Goal: Task Accomplishment & Management: Use online tool/utility

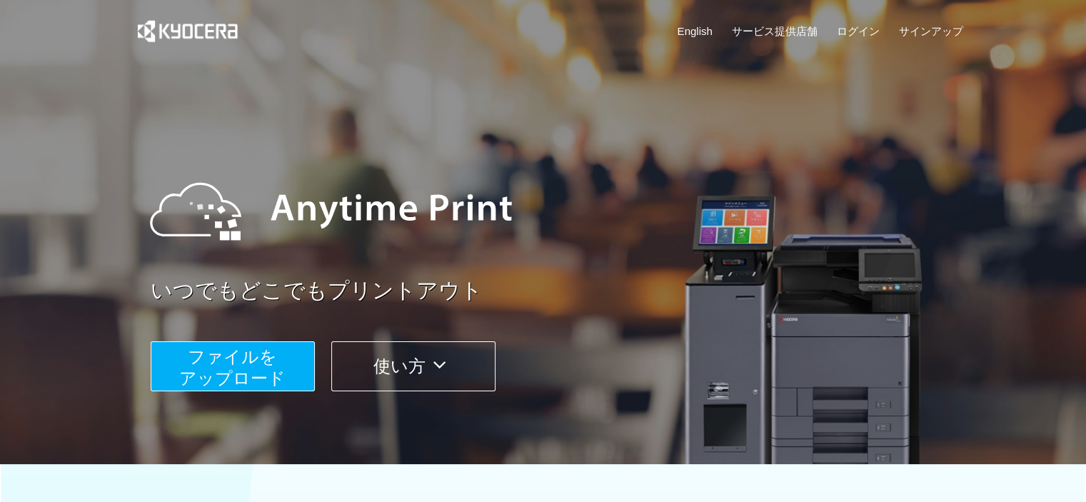
click at [256, 363] on span "ファイルを ​​アップロード" at bounding box center [232, 367] width 106 height 41
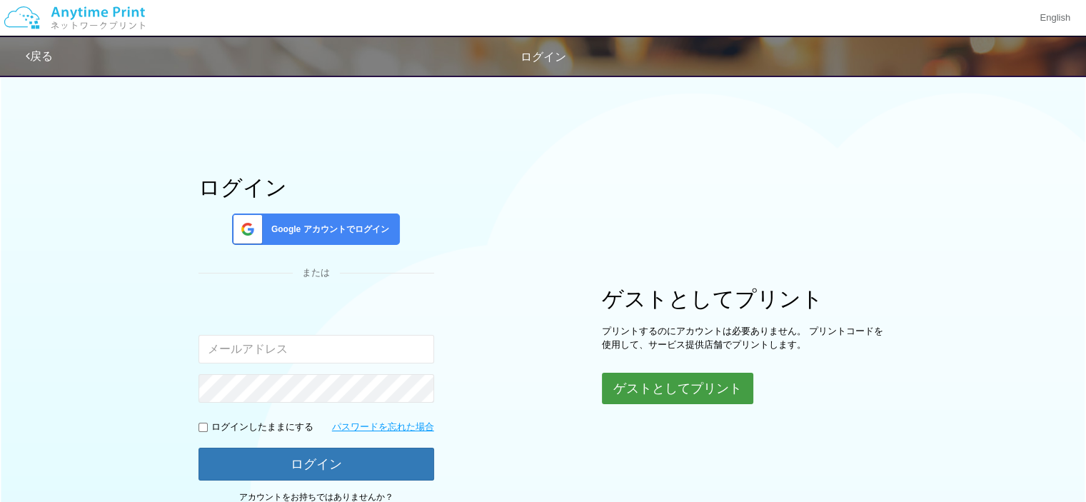
click at [705, 385] on button "ゲストとしてプリント" at bounding box center [677, 388] width 151 height 31
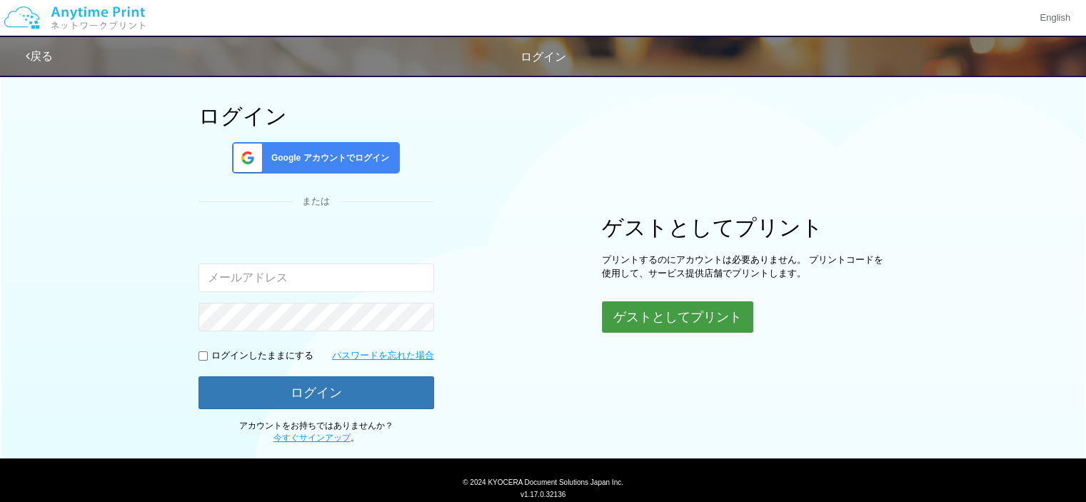
click at [703, 316] on button "ゲストとしてプリント" at bounding box center [677, 316] width 151 height 31
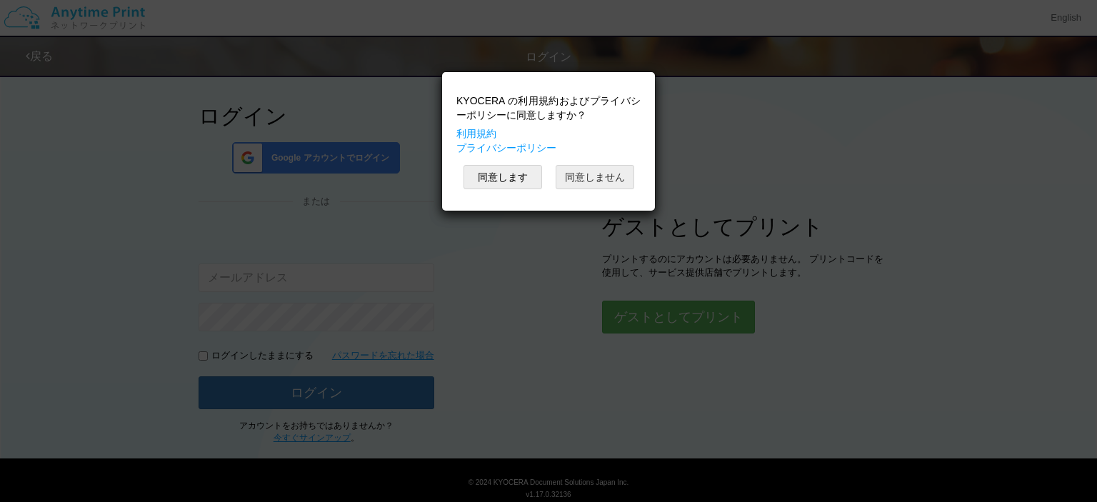
click at [589, 178] on button "同意しません" at bounding box center [594, 177] width 79 height 24
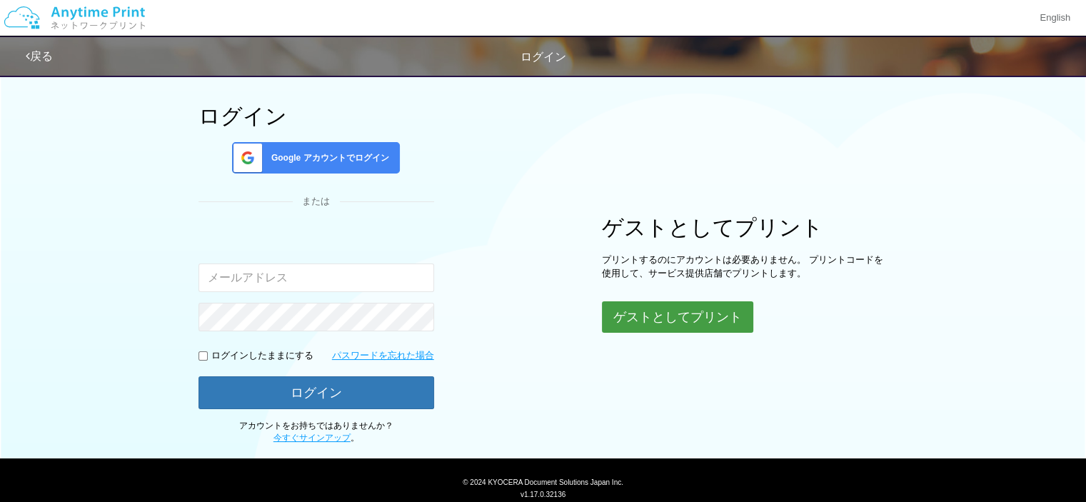
click at [695, 313] on button "ゲストとしてプリント" at bounding box center [677, 316] width 151 height 31
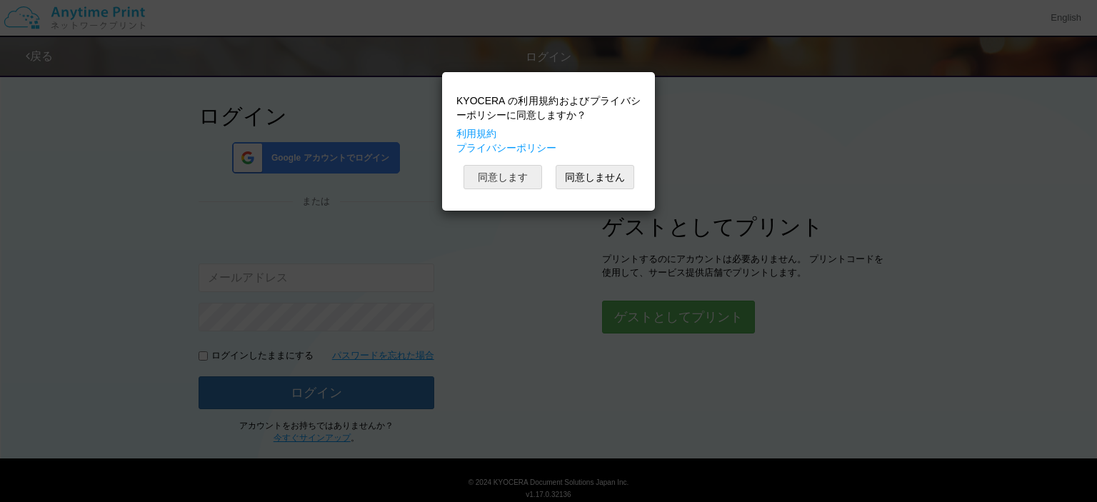
click at [513, 175] on button "同意します" at bounding box center [502, 177] width 79 height 24
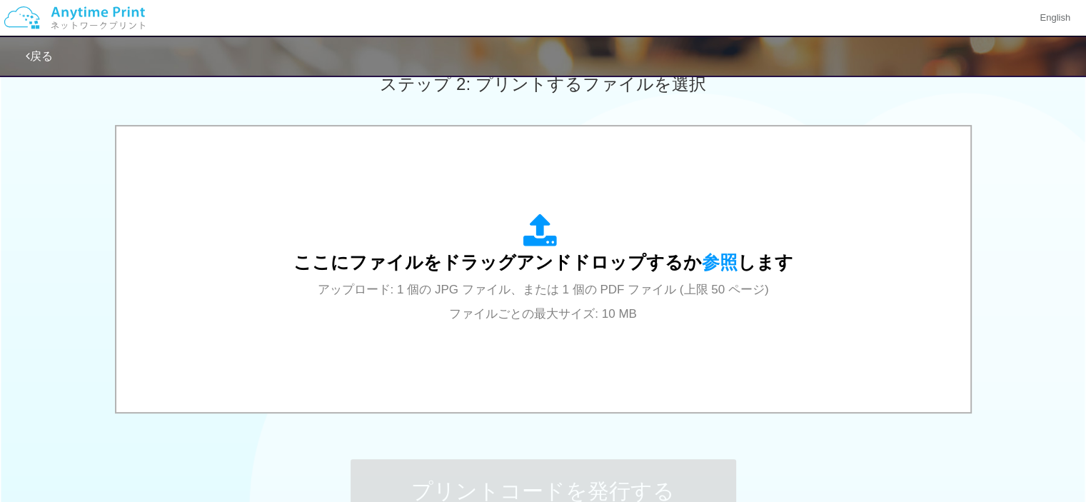
scroll to position [500, 0]
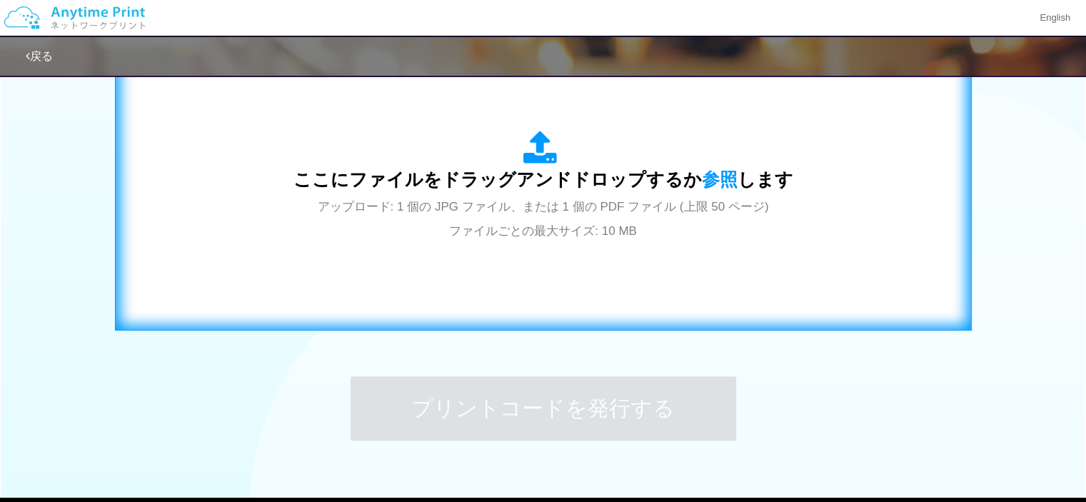
click at [683, 200] on span "アップロード: 1 個の JPG ファイル、または 1 個の PDF ファイル (上限 50 ページ) ファイルごとの最大サイズ: 10 MB" at bounding box center [543, 219] width 451 height 38
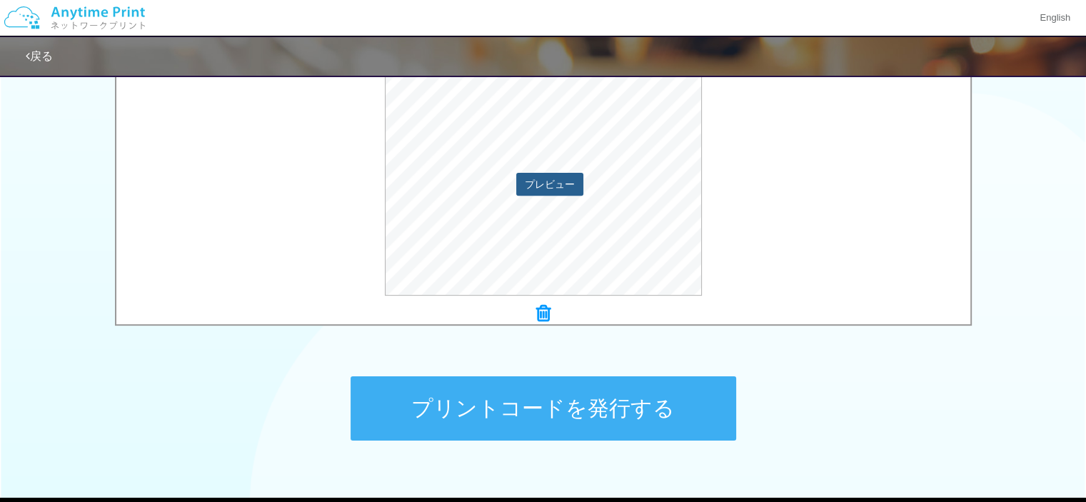
click at [556, 188] on button "プレビュー" at bounding box center [549, 184] width 67 height 23
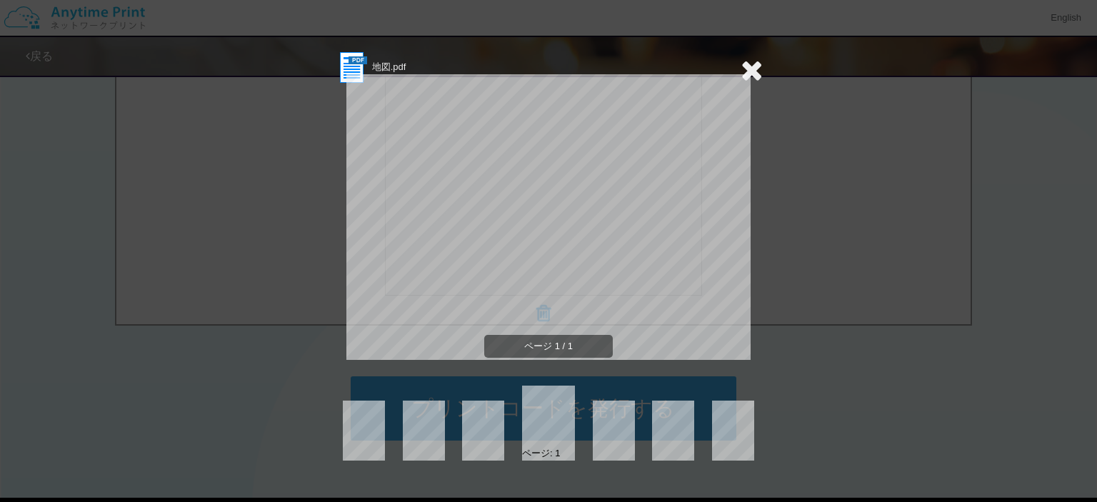
click at [749, 66] on icon at bounding box center [751, 70] width 22 height 29
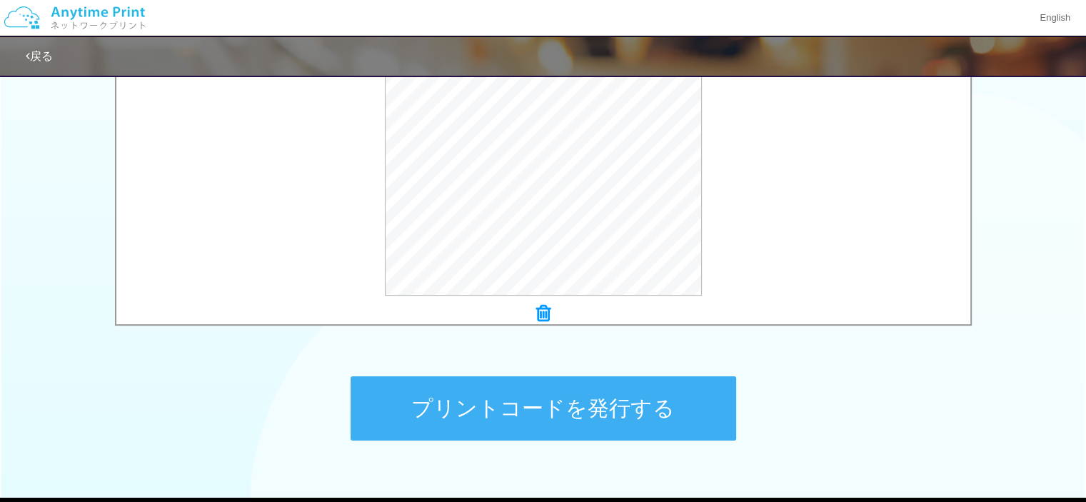
click at [575, 405] on button "プリントコードを発行する" at bounding box center [544, 408] width 386 height 64
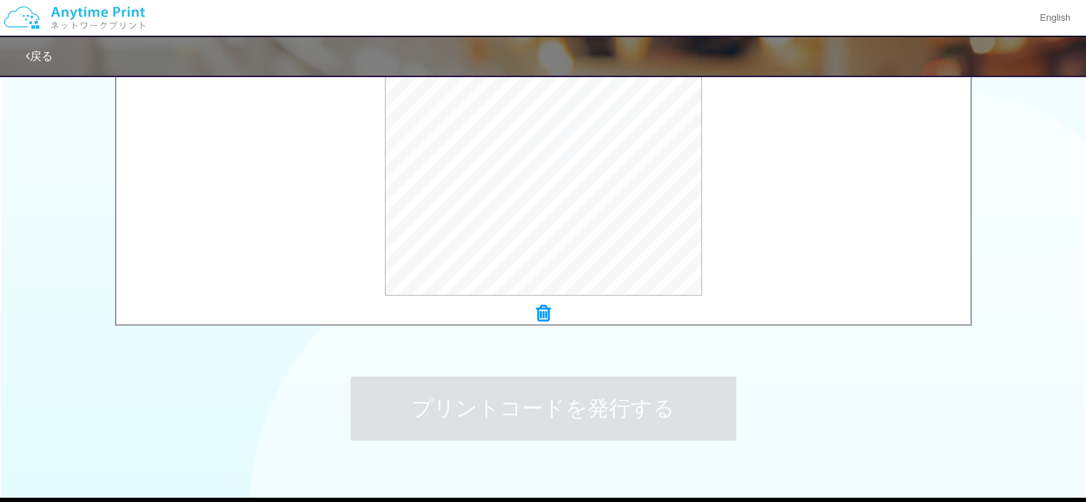
scroll to position [0, 0]
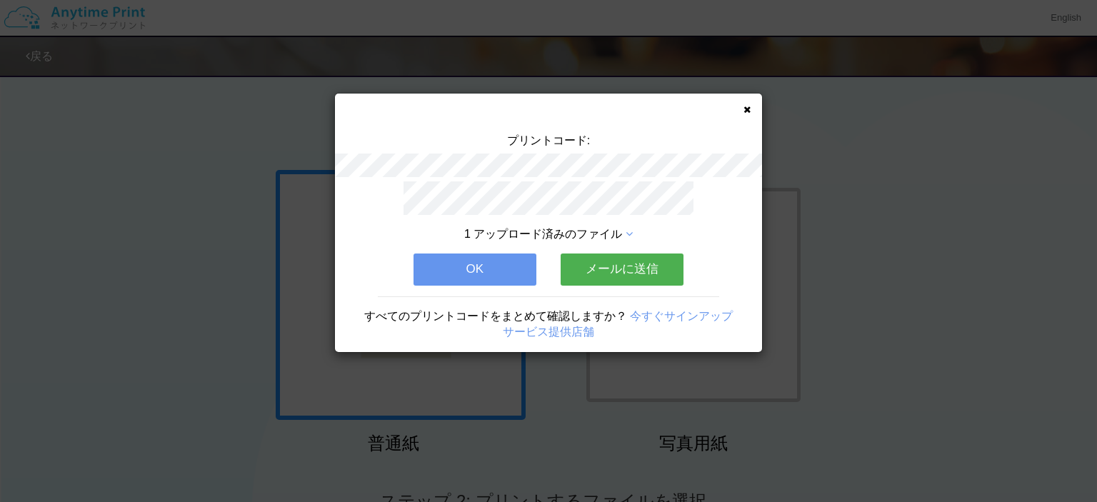
click at [631, 265] on button "メールに送信" at bounding box center [621, 268] width 123 height 31
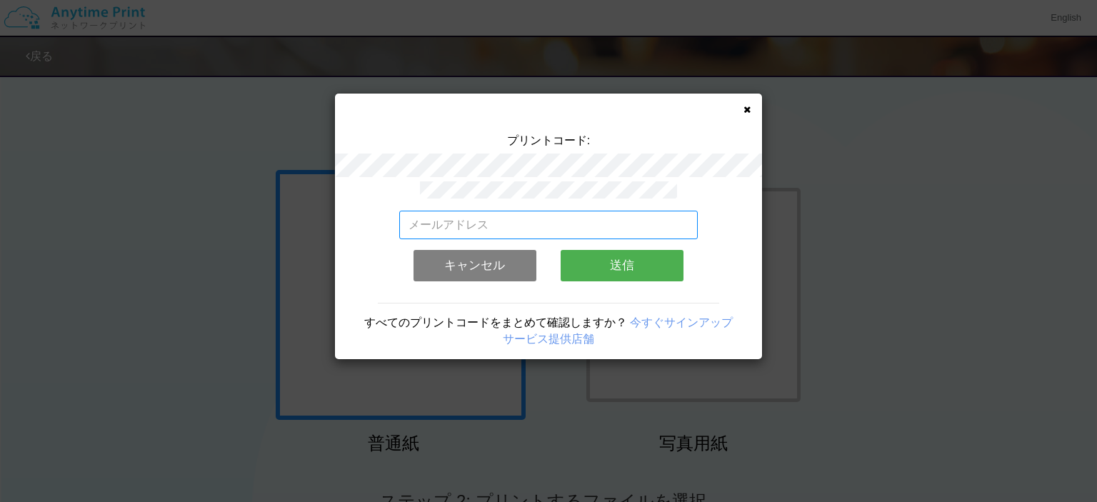
click at [548, 227] on input "email" at bounding box center [548, 225] width 299 height 29
type input "[EMAIL_ADDRESS][DOMAIN_NAME]"
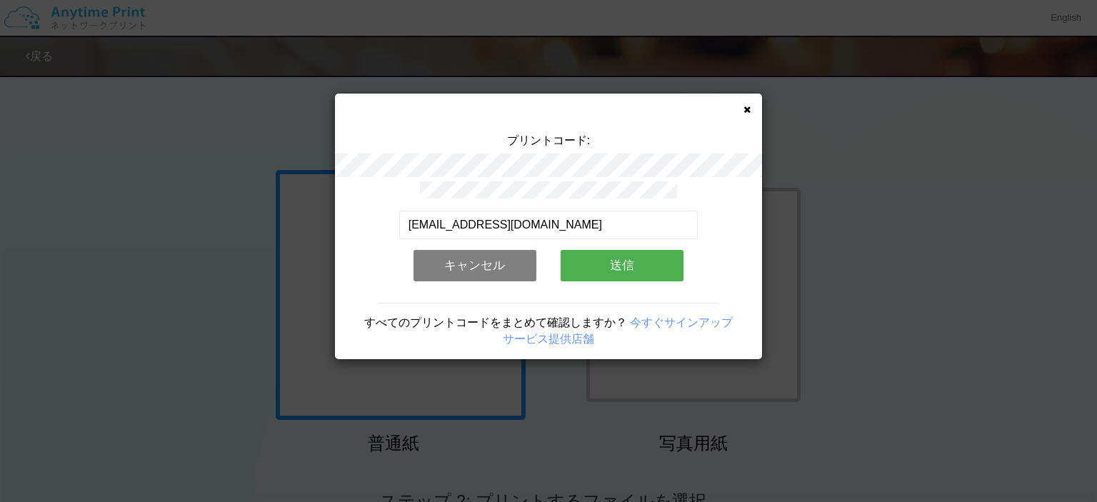
click at [635, 258] on button "送信" at bounding box center [621, 265] width 123 height 31
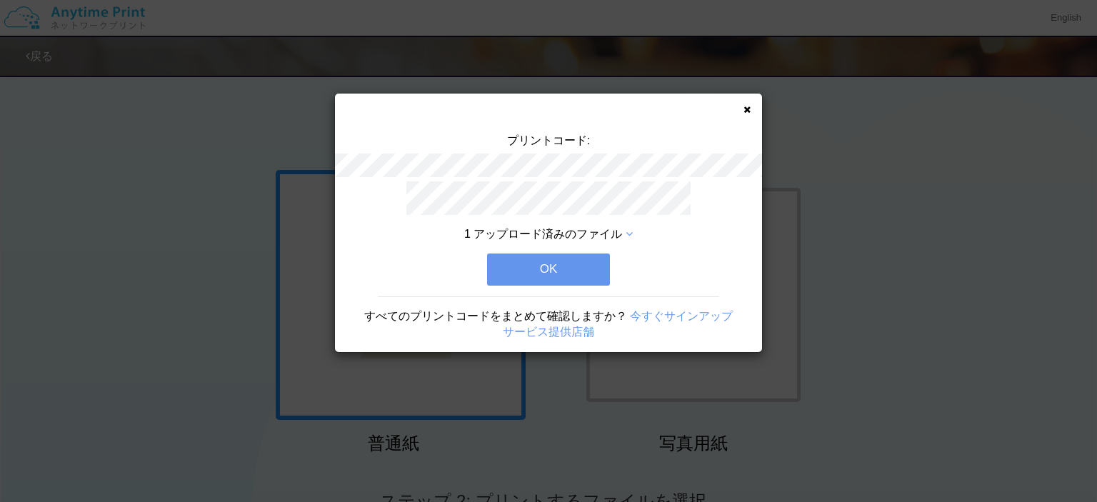
click at [552, 262] on button "OK" at bounding box center [548, 268] width 123 height 31
